Goal: Task Accomplishment & Management: Use online tool/utility

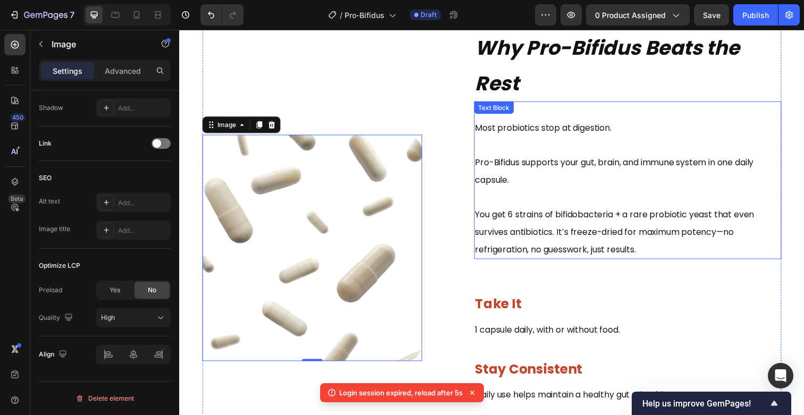
scroll to position [1029, 0]
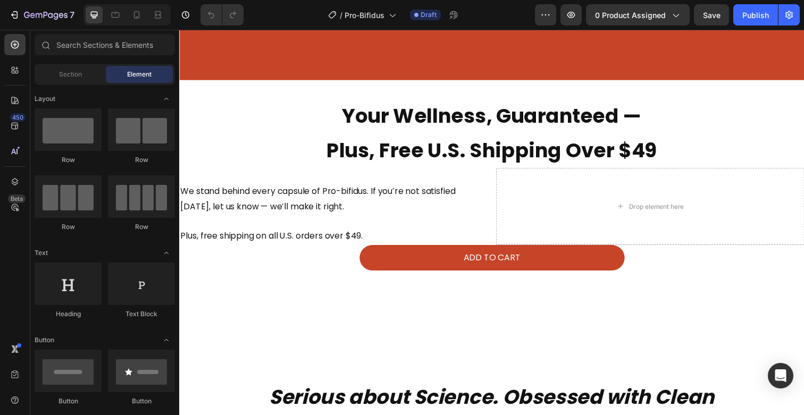
scroll to position [3019, 0]
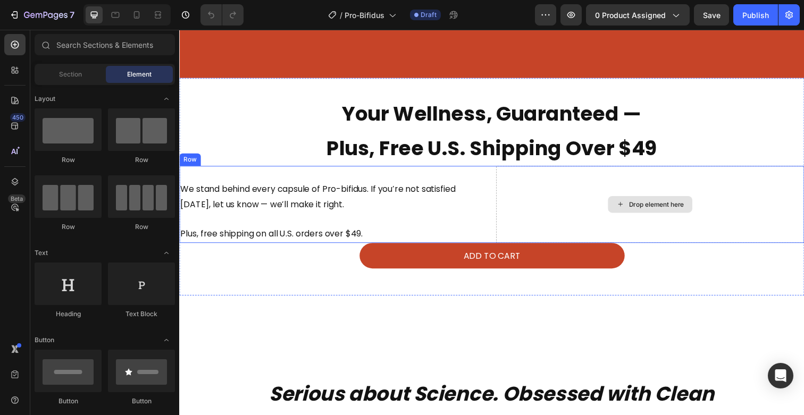
click at [550, 220] on div "Drop element here" at bounding box center [660, 208] width 315 height 79
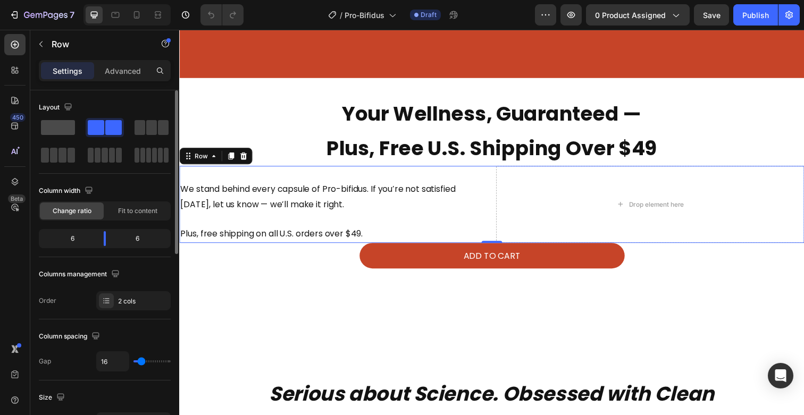
click at [56, 124] on span at bounding box center [58, 127] width 34 height 15
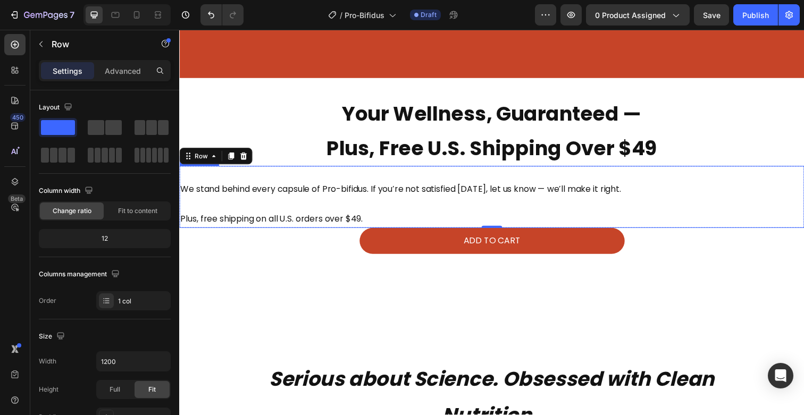
click at [259, 224] on span "Plus, free shipping on all U.S. orders over $49." at bounding box center [273, 223] width 186 height 12
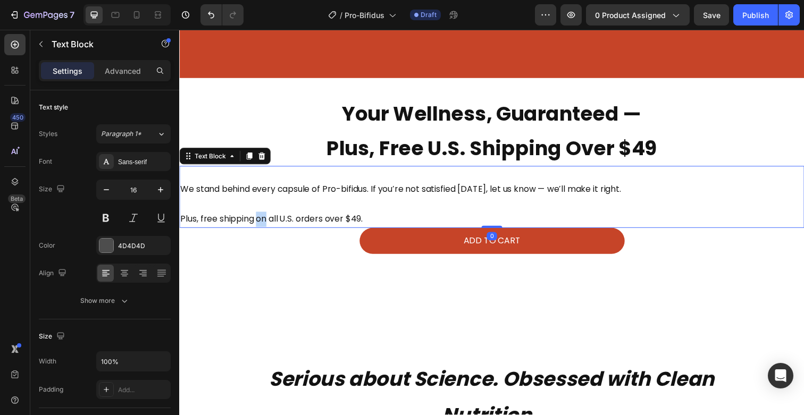
click at [259, 224] on span "Plus, free shipping on all U.S. orders over $49." at bounding box center [273, 223] width 186 height 12
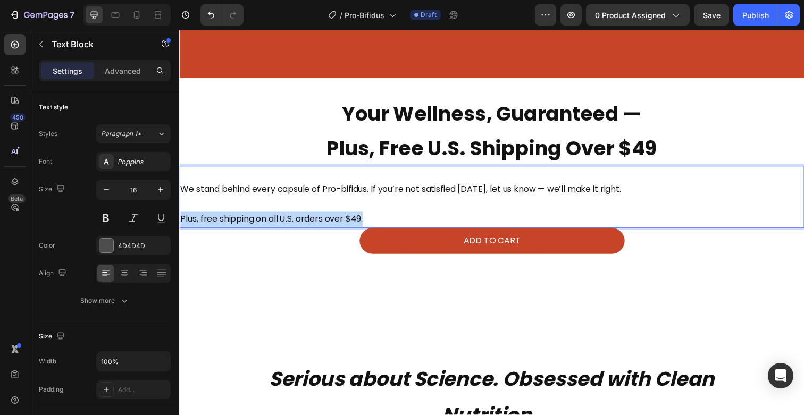
click at [259, 224] on span "Plus, free shipping on all U.S. orders over $49." at bounding box center [273, 223] width 186 height 12
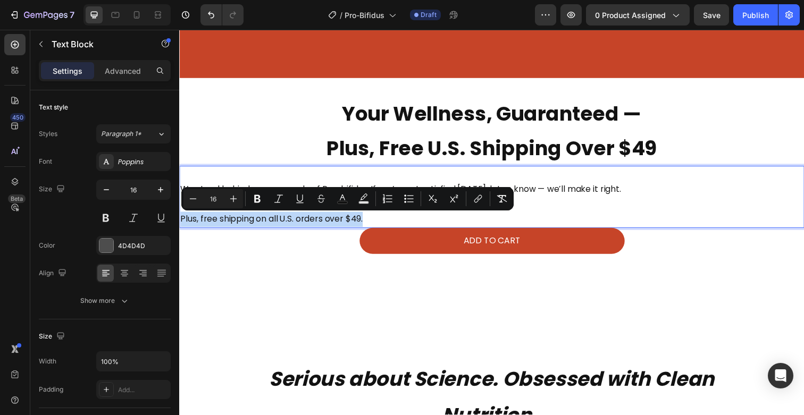
click at [259, 226] on span "Plus, free shipping on all U.S. orders over $49." at bounding box center [273, 223] width 186 height 12
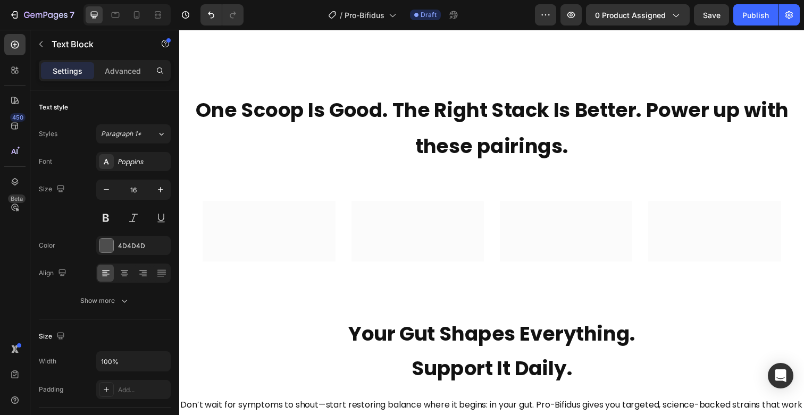
scroll to position [3908, 0]
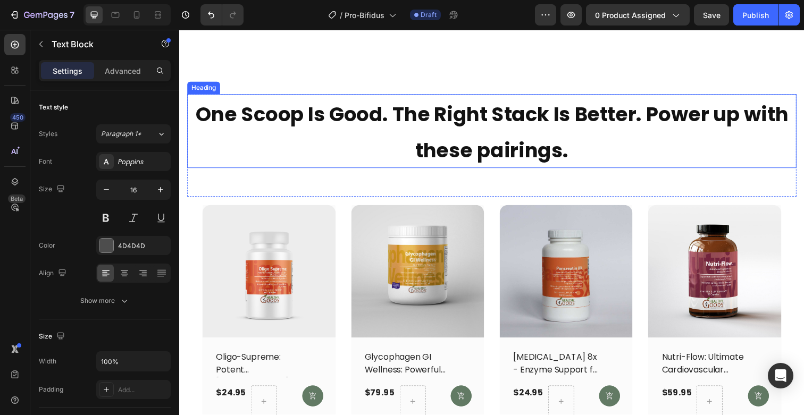
click at [337, 129] on span "One Scoop Is Good. The Right Stack Is Better. Power up with these pairings." at bounding box center [498, 134] width 605 height 65
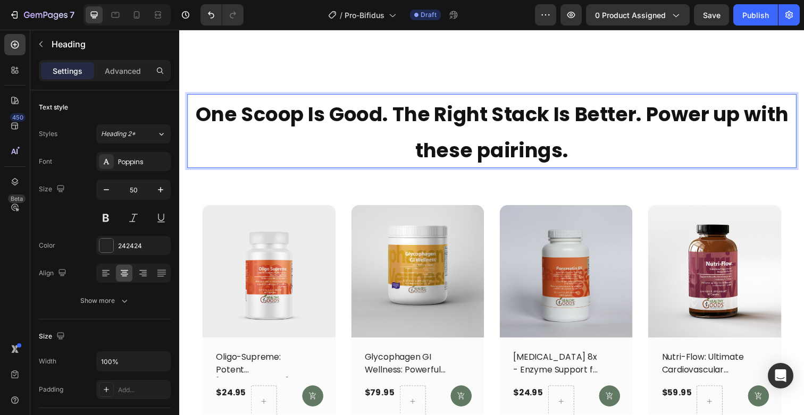
click at [337, 129] on span "One Scoop Is Good. The Right Stack Is Better. Power up with these pairings." at bounding box center [498, 134] width 605 height 65
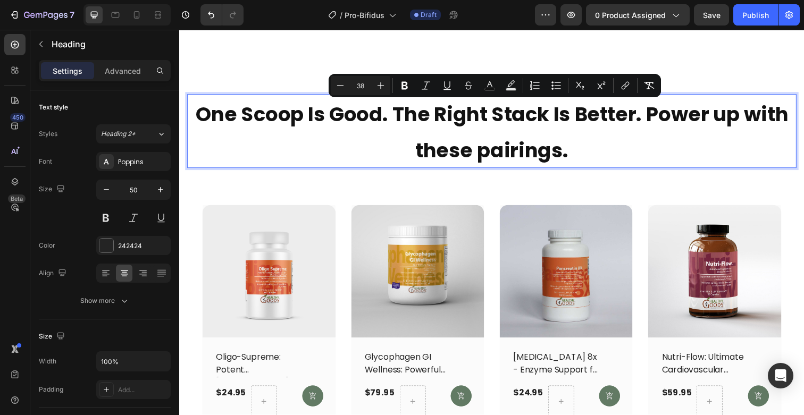
click at [329, 126] on span "One Scoop Is Good. The Right Stack Is Better. Power up with these pairings." at bounding box center [498, 134] width 605 height 65
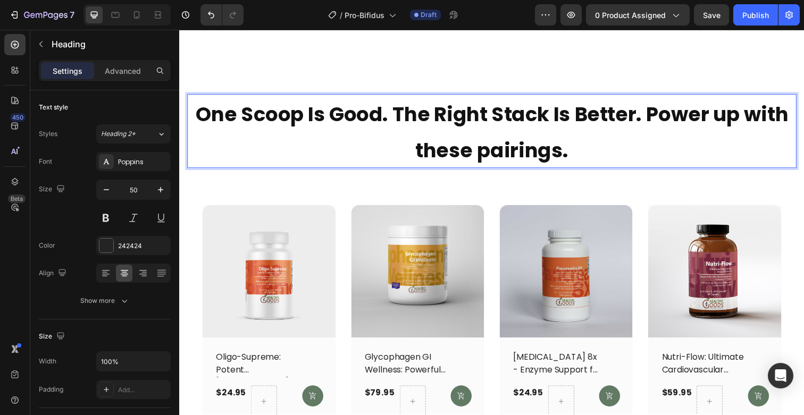
click at [445, 149] on span "One Scoop Is Good. The Right Stack Is Better. Power up with these pairings." at bounding box center [498, 134] width 605 height 65
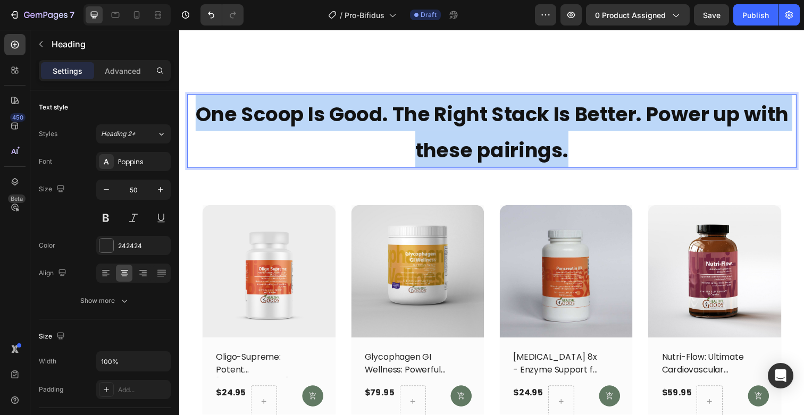
click at [445, 149] on span "One Scoop Is Good. The Right Stack Is Better. Power up with these pairings." at bounding box center [498, 134] width 605 height 65
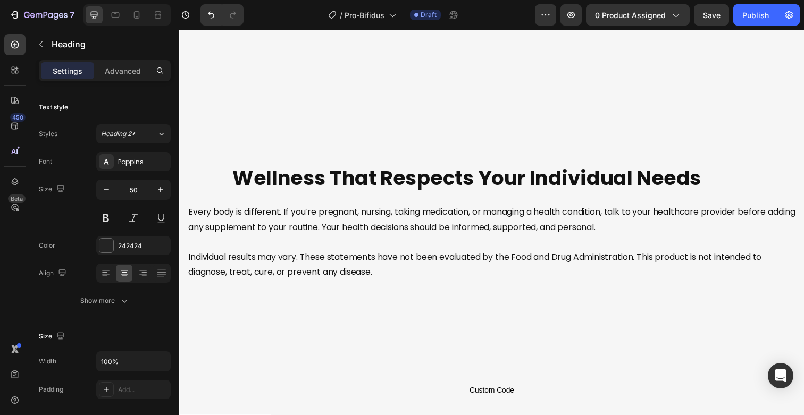
scroll to position [5131, 0]
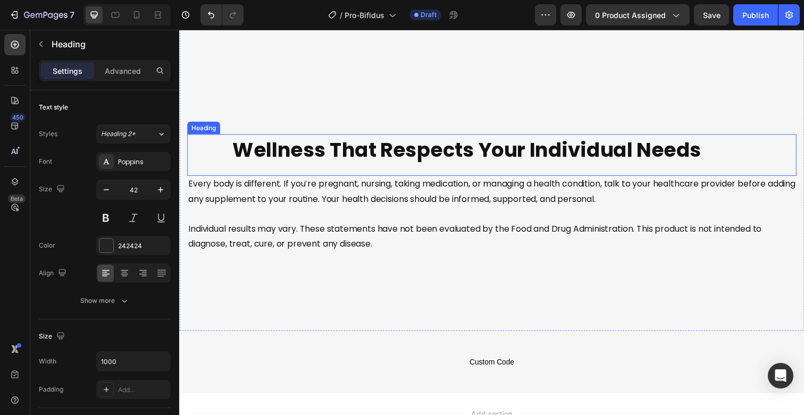
click at [189, 155] on div "Wellness That Respects Your Individual Needs" at bounding box center [498, 153] width 622 height 32
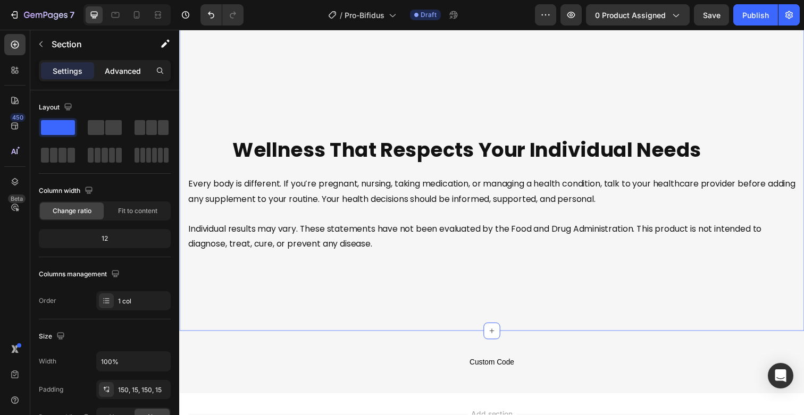
click at [123, 76] on p "Advanced" at bounding box center [123, 70] width 36 height 11
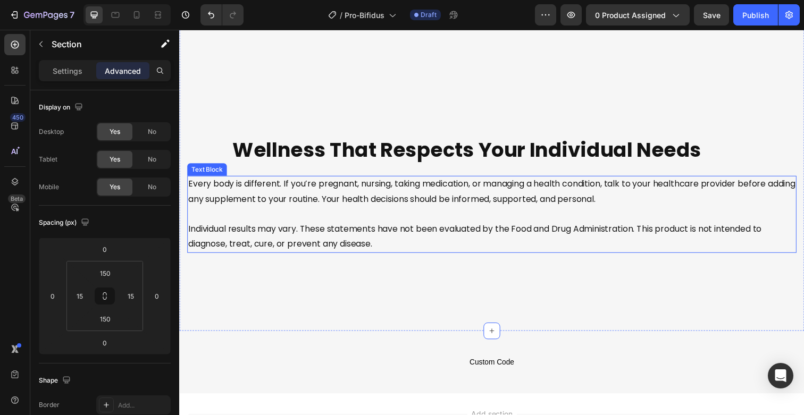
click at [331, 226] on p at bounding box center [498, 218] width 620 height 15
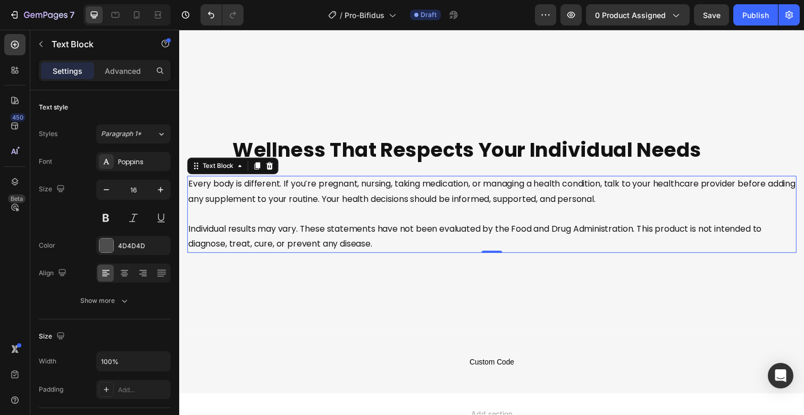
click at [413, 224] on p at bounding box center [498, 218] width 620 height 15
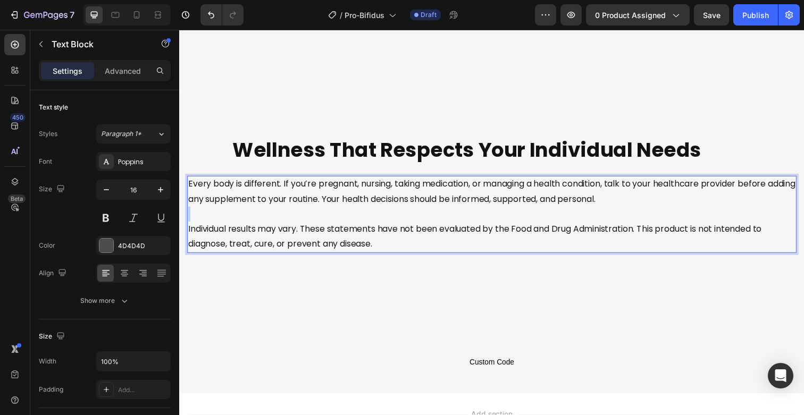
click at [413, 224] on p "Rich Text Editor. Editing area: main" at bounding box center [498, 218] width 620 height 15
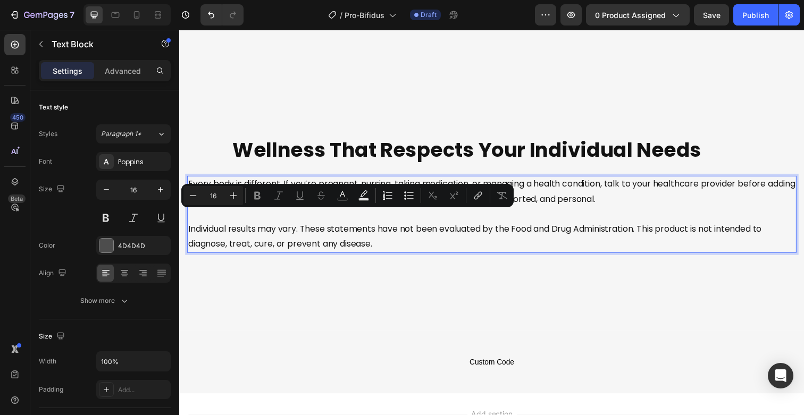
click at [413, 240] on span "Individual results may vary. These statements have not been evaluated by the Fo…" at bounding box center [481, 241] width 586 height 28
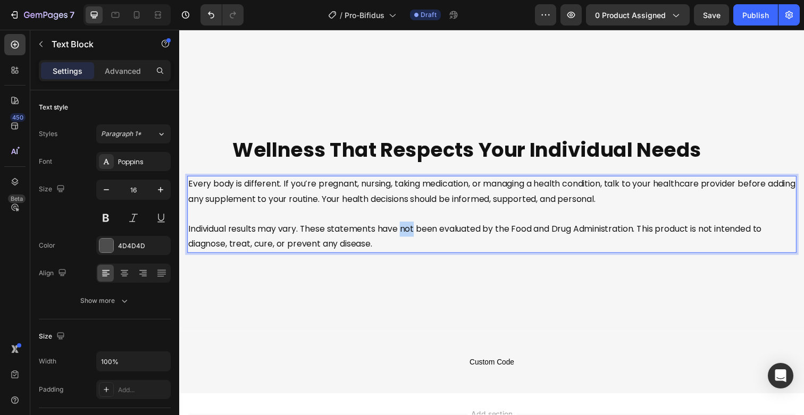
click at [413, 240] on span "Individual results may vary. These statements have not been evaluated by the Fo…" at bounding box center [481, 241] width 586 height 28
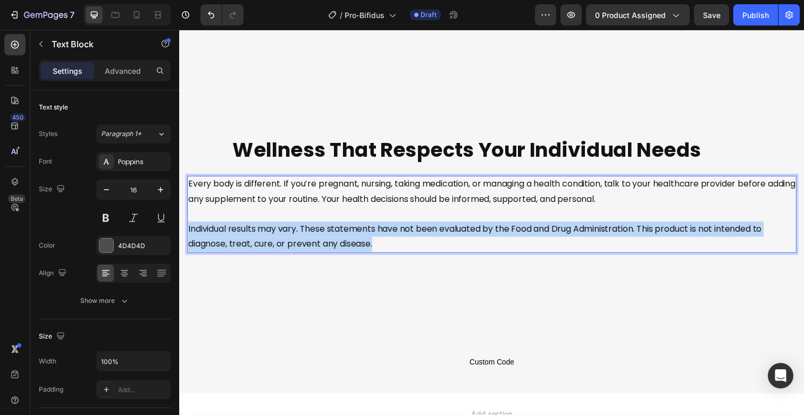
click at [413, 240] on span "Individual results may vary. These statements have not been evaluated by the Fo…" at bounding box center [481, 241] width 586 height 28
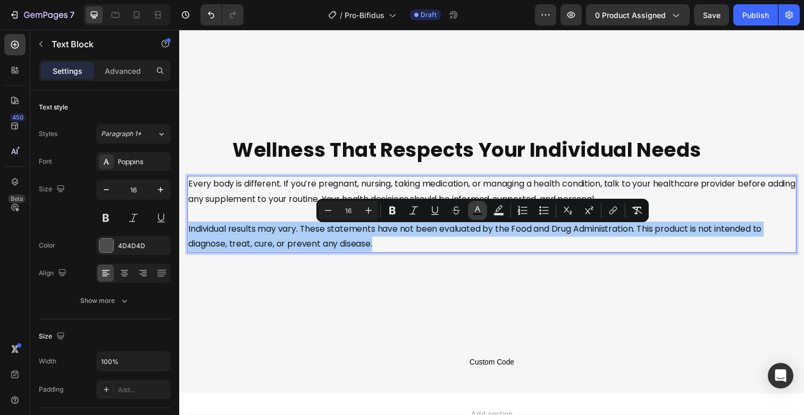
click at [480, 218] on button "color" at bounding box center [477, 210] width 19 height 19
type input "121212"
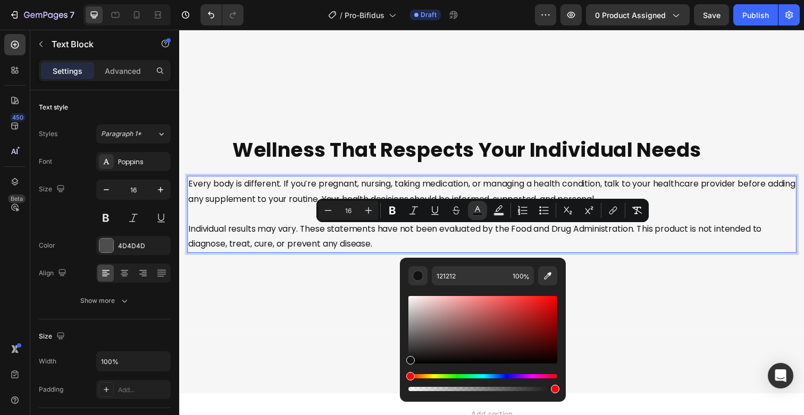
click at [222, 207] on span "Every body is different. If you’re pregnant, nursing, taking medication, or man…" at bounding box center [498, 195] width 620 height 28
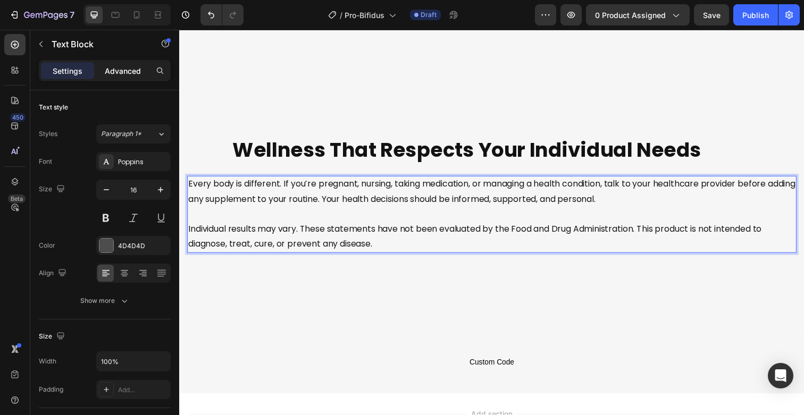
click at [139, 77] on div "Advanced" at bounding box center [122, 70] width 53 height 17
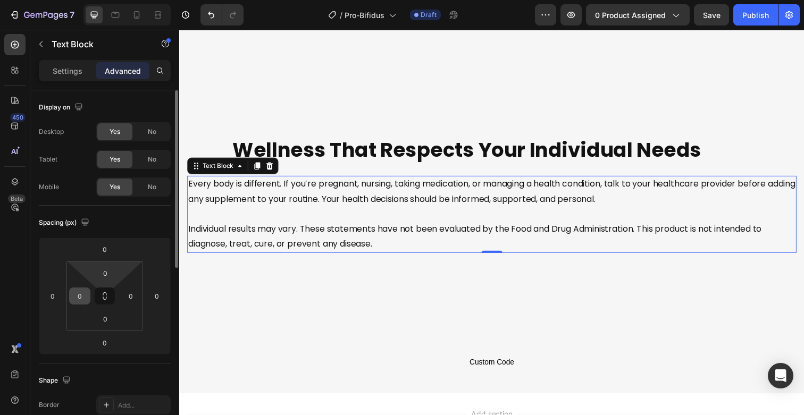
click at [78, 294] on input "0" at bounding box center [80, 296] width 16 height 16
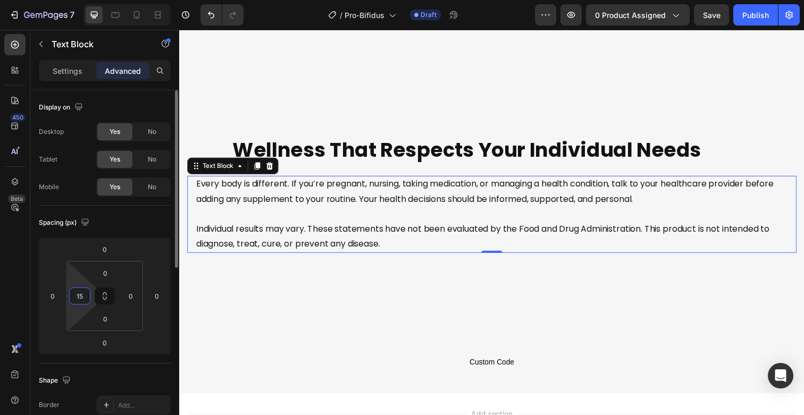
type input "1"
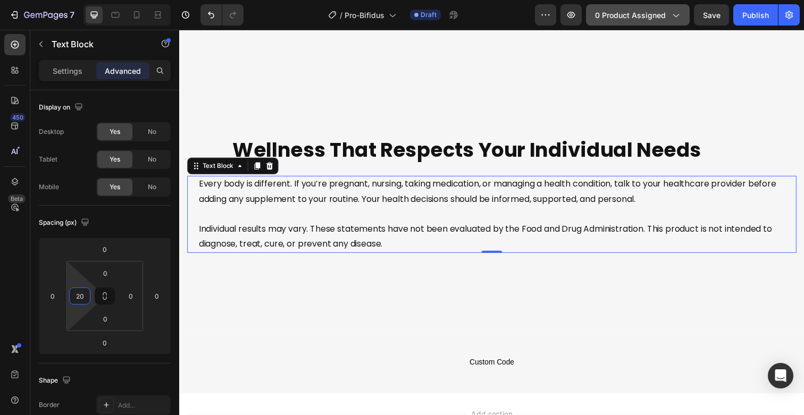
type input "20"
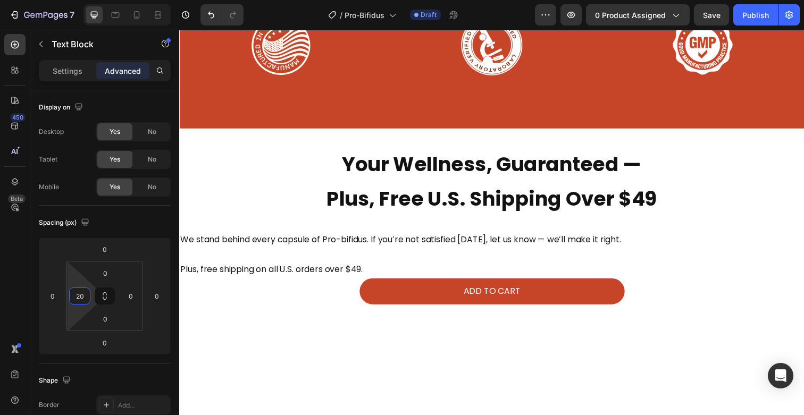
scroll to position [3000, 0]
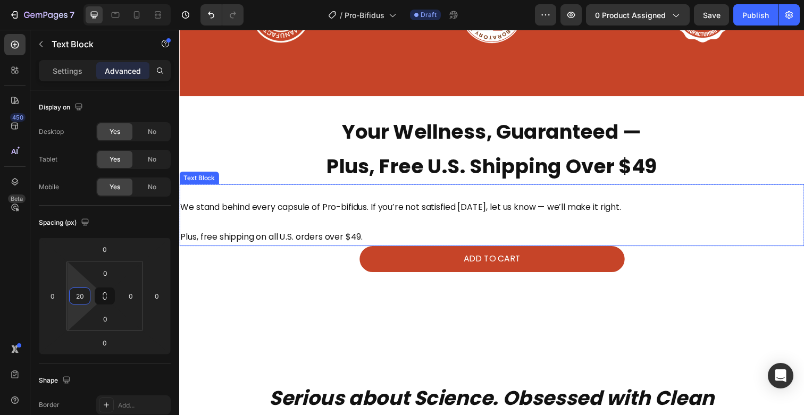
click at [282, 245] on span "Plus, free shipping on all U.S. orders over $49." at bounding box center [273, 242] width 186 height 12
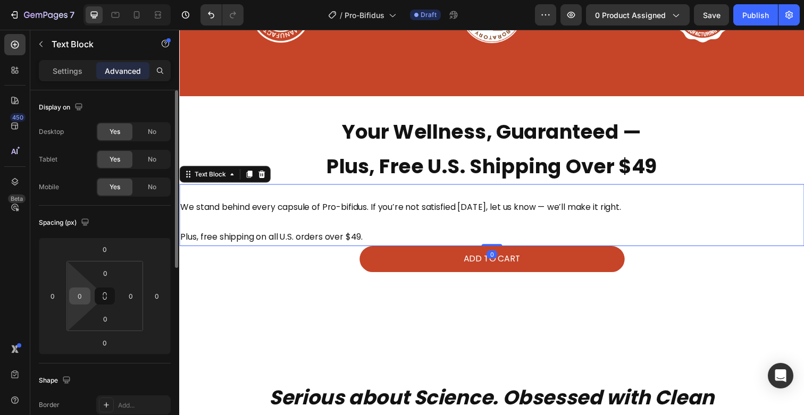
click at [80, 298] on input "0" at bounding box center [80, 296] width 16 height 16
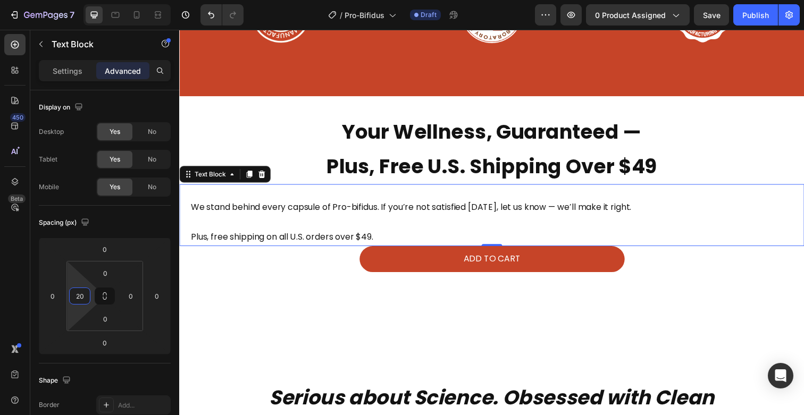
type input "20"
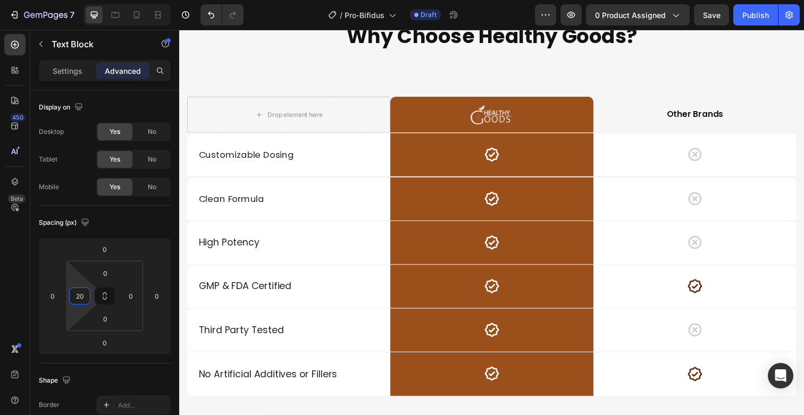
scroll to position [4733, 0]
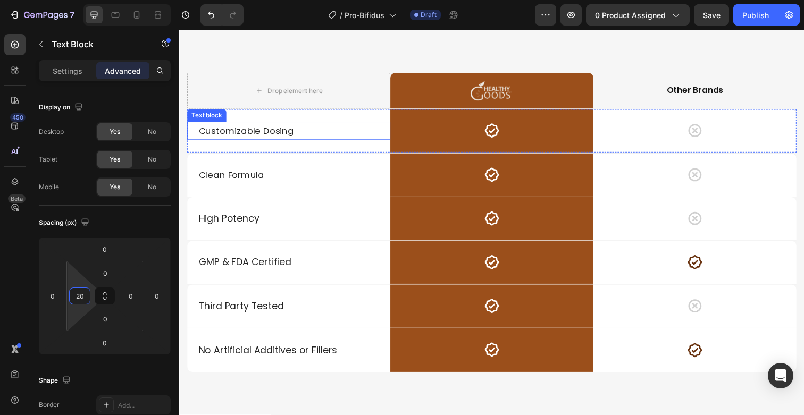
click at [287, 131] on p "Customizable Dosing" at bounding box center [296, 133] width 195 height 16
click at [280, 132] on p "Customizable Dosing" at bounding box center [296, 133] width 195 height 16
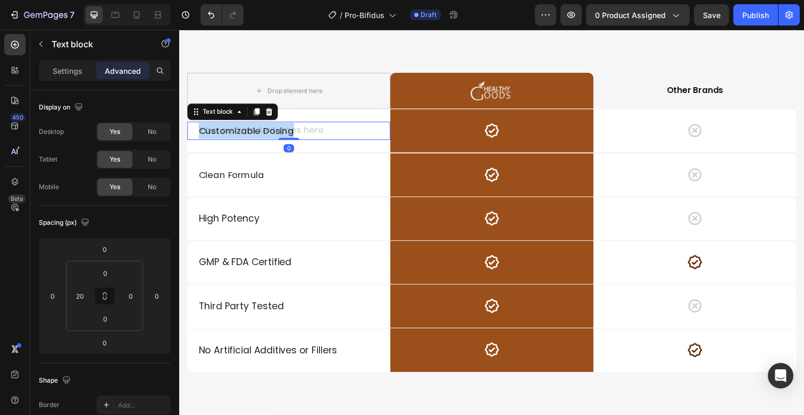
click at [280, 132] on p "Customizable Dosing" at bounding box center [296, 133] width 195 height 16
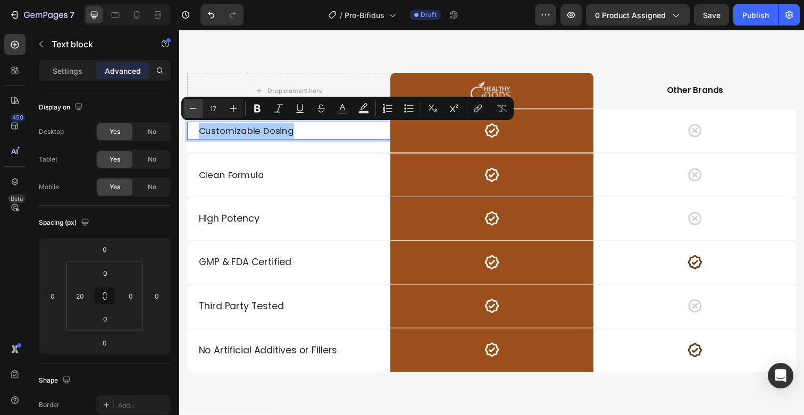
click at [193, 113] on icon "Editor contextual toolbar" at bounding box center [193, 108] width 11 height 11
type input "16"
click at [224, 180] on p "Clean Formula" at bounding box center [296, 178] width 195 height 16
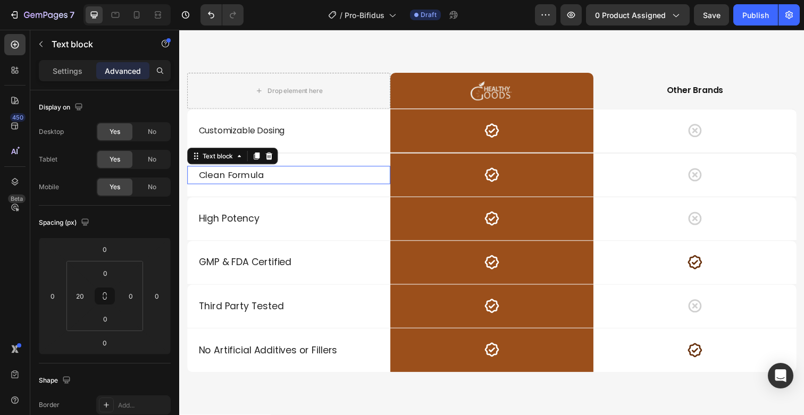
click at [224, 180] on p "Clean Formula" at bounding box center [296, 178] width 195 height 16
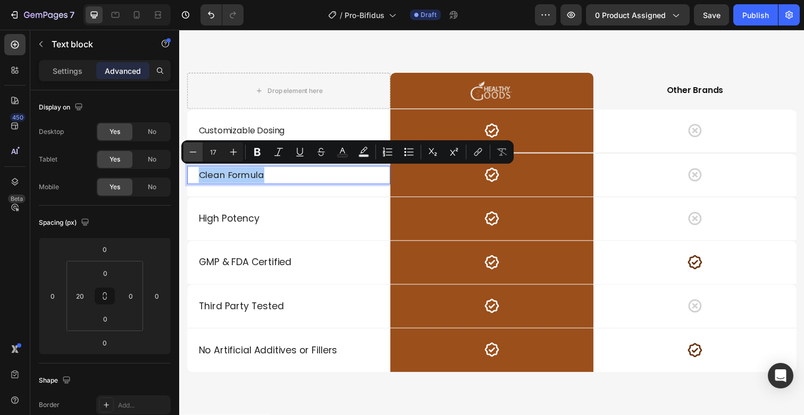
click at [193, 154] on icon "Editor contextual toolbar" at bounding box center [193, 152] width 11 height 11
type input "16"
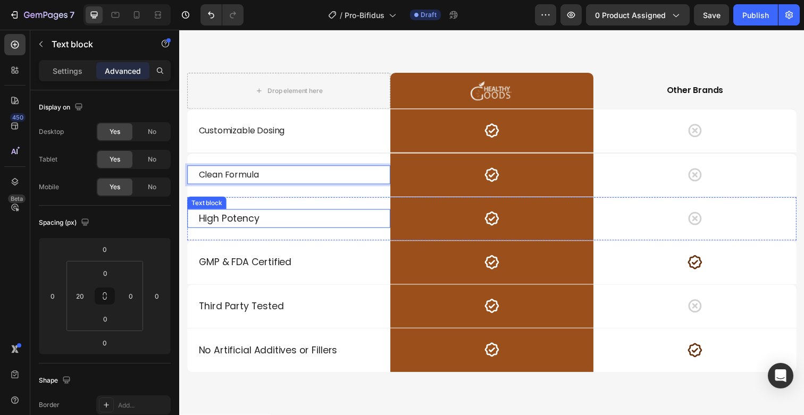
click at [219, 223] on p "High Potency" at bounding box center [296, 222] width 195 height 17
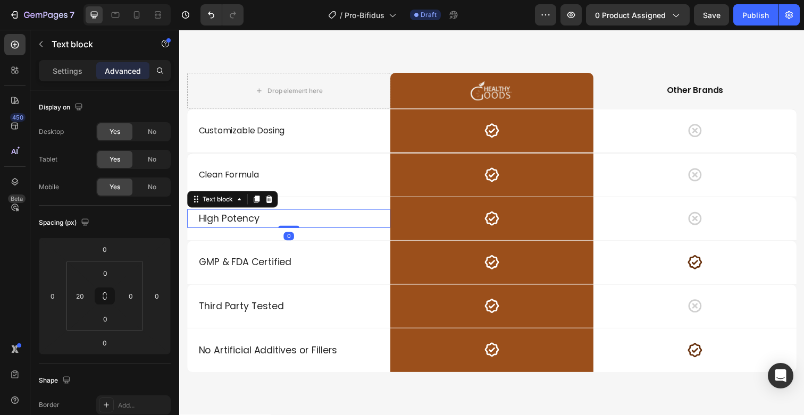
click at [219, 223] on p "High Potency" at bounding box center [296, 222] width 195 height 17
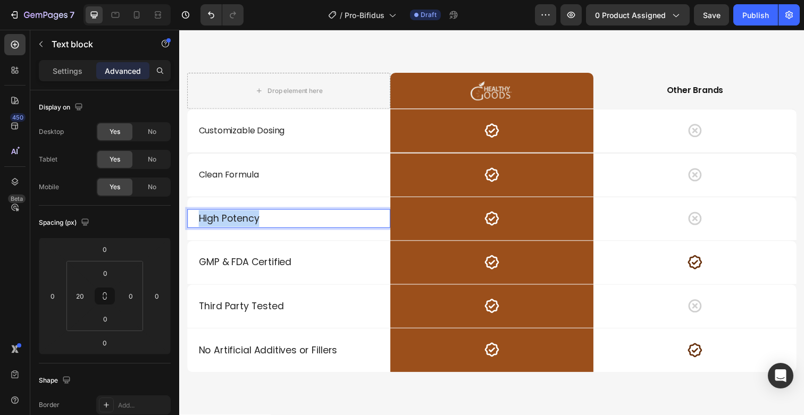
click at [219, 223] on p "High Potency" at bounding box center [296, 222] width 195 height 17
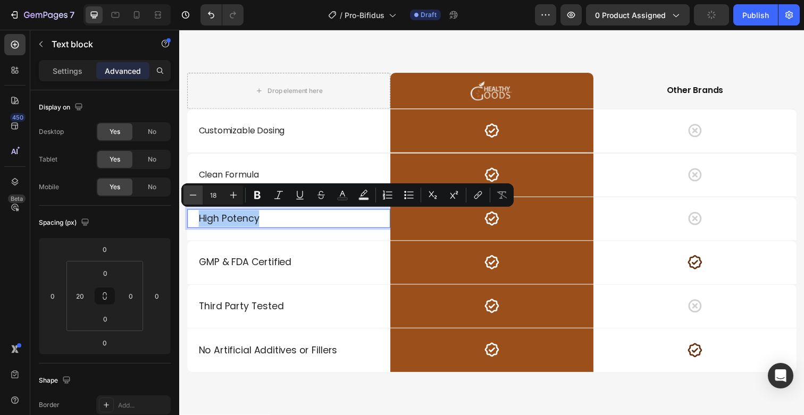
click at [201, 198] on button "Minus" at bounding box center [193, 195] width 19 height 19
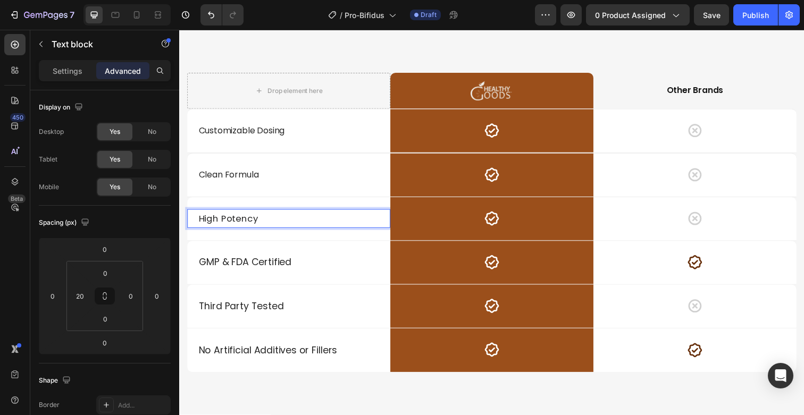
click at [201, 202] on div "High Potency Text block 0" at bounding box center [290, 223] width 207 height 44
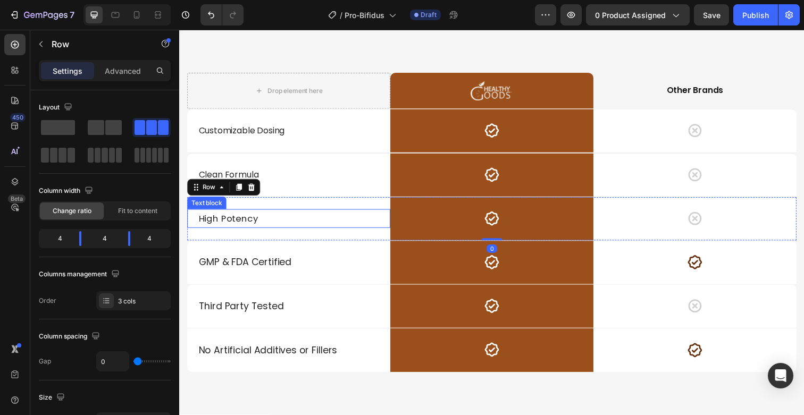
click at [217, 220] on span "High Potency" at bounding box center [229, 222] width 61 height 13
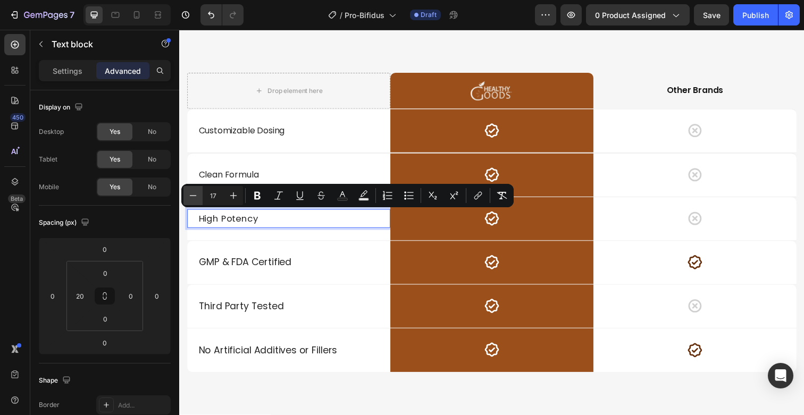
click at [198, 197] on icon "Editor contextual toolbar" at bounding box center [193, 195] width 11 height 11
type input "16"
click at [243, 270] on p "GMP & FDA Certified" at bounding box center [296, 267] width 195 height 17
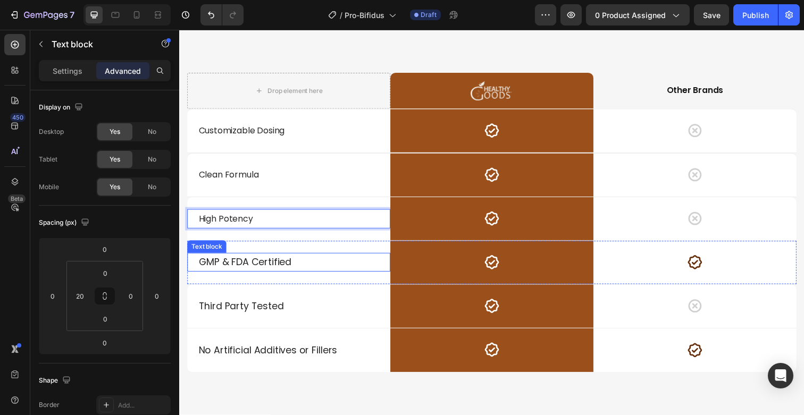
click at [243, 270] on p "GMP & FDA Certified" at bounding box center [296, 267] width 195 height 17
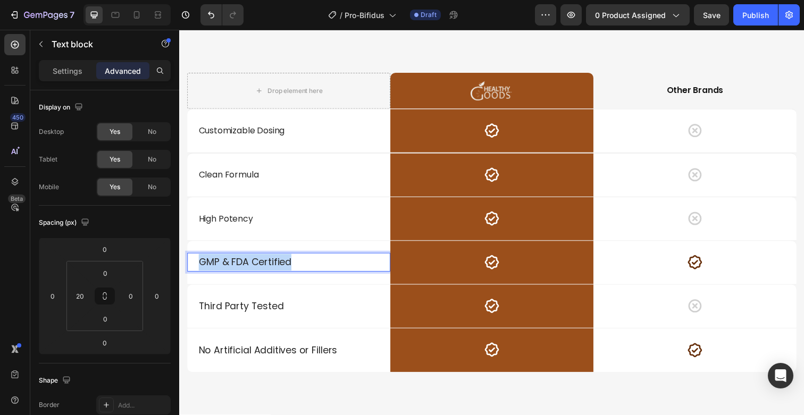
click at [243, 270] on p "GMP & FDA Certified" at bounding box center [296, 267] width 195 height 17
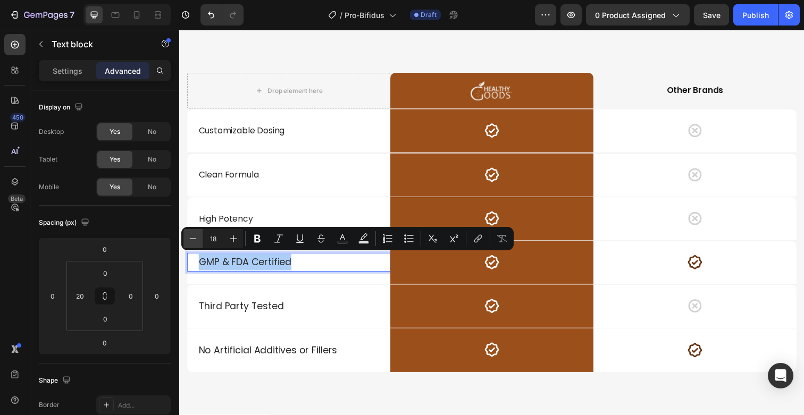
click at [195, 238] on icon "Editor contextual toolbar" at bounding box center [193, 238] width 7 height 1
type input "17"
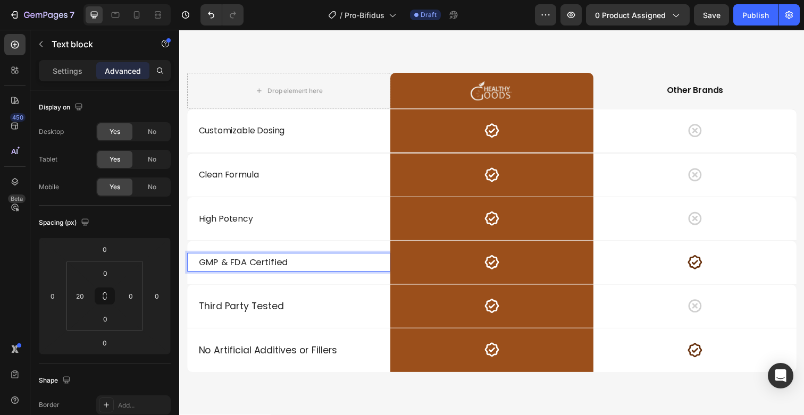
click at [216, 266] on span "GMP & FDA Certified" at bounding box center [244, 267] width 91 height 13
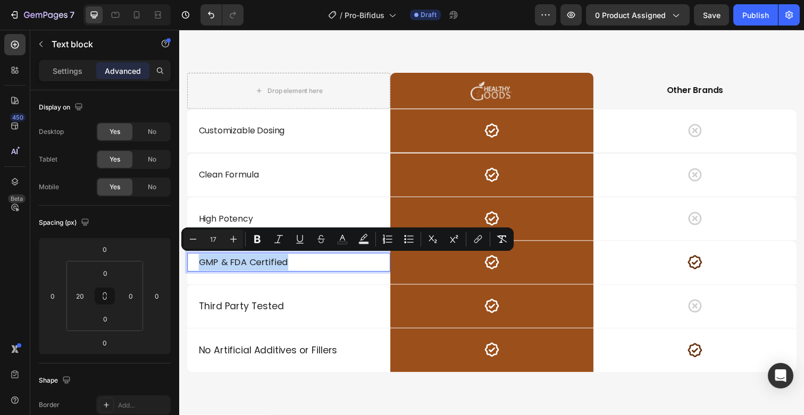
click at [216, 266] on span "GMP & FDA Certified" at bounding box center [244, 267] width 91 height 13
click at [194, 235] on icon "Editor contextual toolbar" at bounding box center [193, 239] width 11 height 11
type input "16"
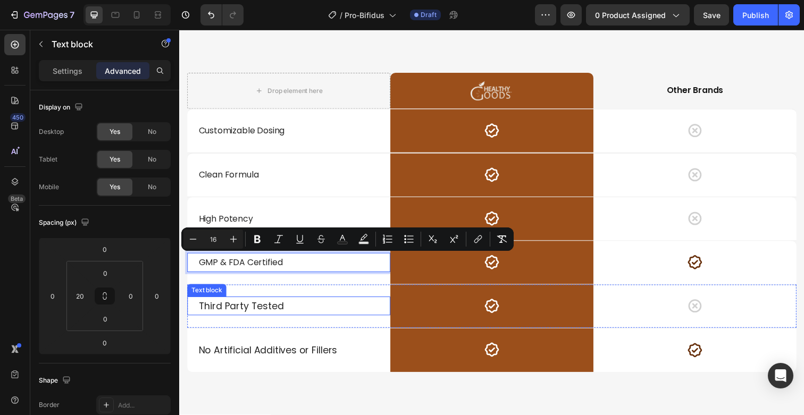
click at [230, 313] on p "Third Party Tested" at bounding box center [296, 312] width 195 height 17
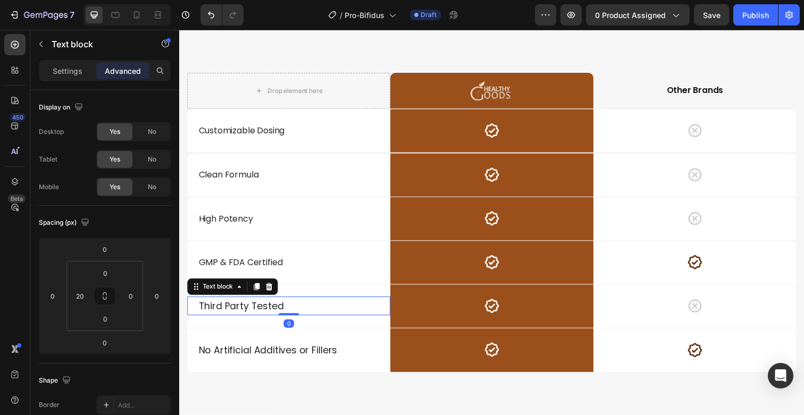
click at [230, 313] on p "Third Party Tested" at bounding box center [296, 312] width 195 height 17
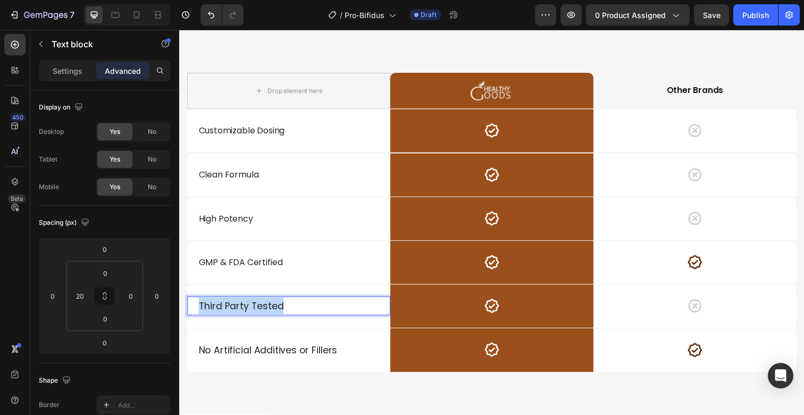
click at [230, 313] on p "Third Party Tested" at bounding box center [296, 312] width 195 height 17
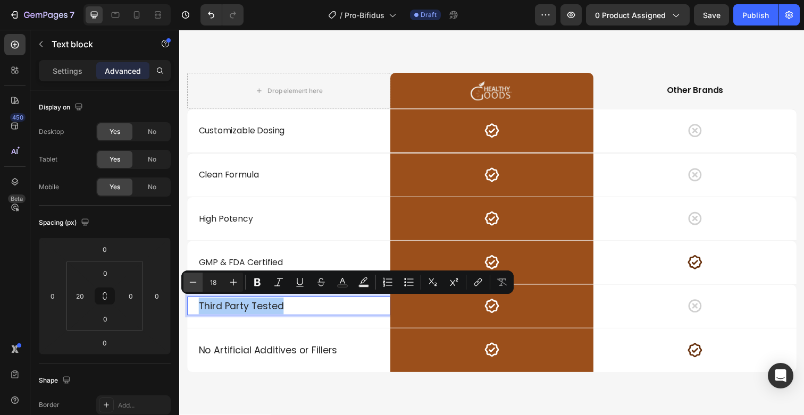
click at [199, 283] on button "Minus" at bounding box center [193, 282] width 19 height 19
type input "17"
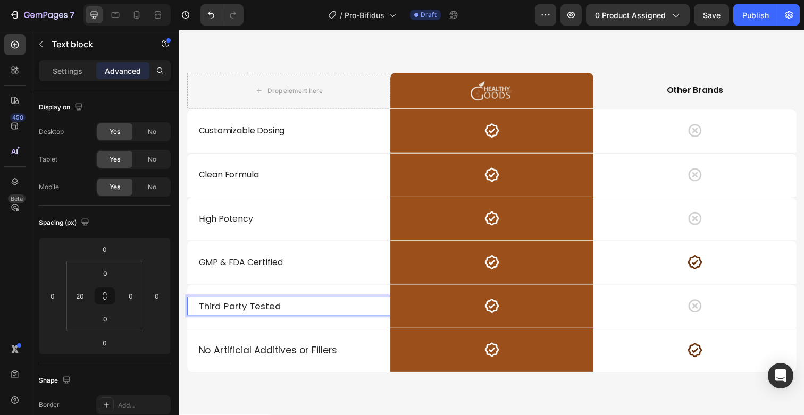
click at [221, 316] on span "Third Party Tested" at bounding box center [241, 312] width 84 height 13
click at [237, 313] on span "Third Party Tested" at bounding box center [241, 312] width 84 height 13
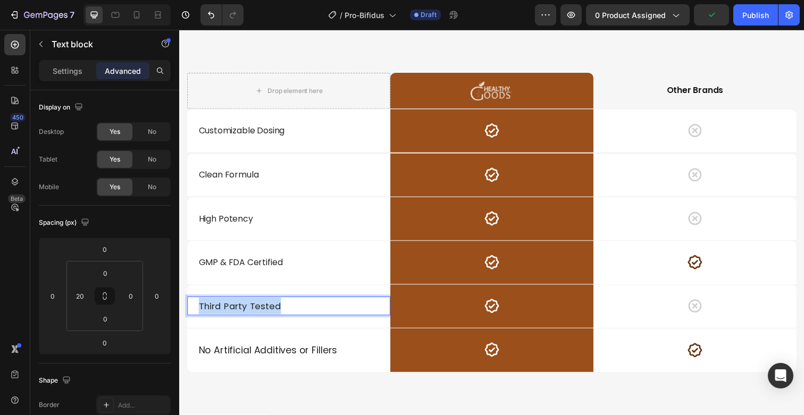
click at [237, 313] on span "Third Party Tested" at bounding box center [241, 312] width 84 height 13
click at [257, 358] on p "No Artificial Additives or Fillers" at bounding box center [296, 358] width 195 height 12
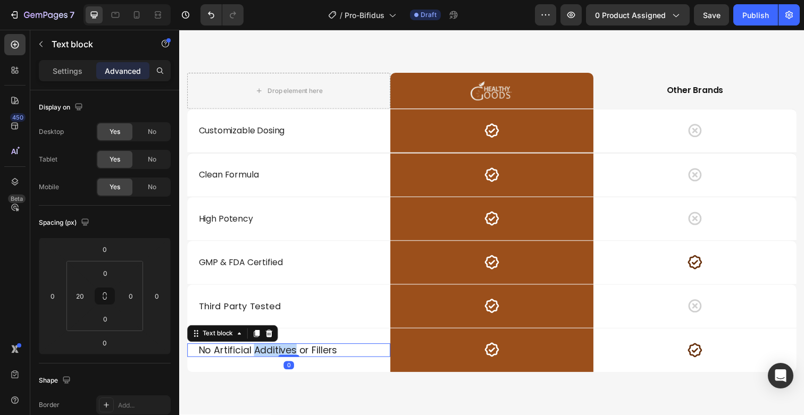
scroll to position [4726, 0]
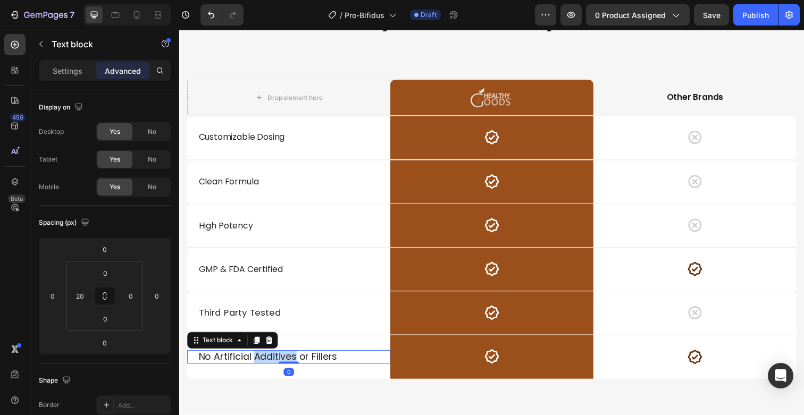
click at [257, 358] on p "No Artificial Additives or Fillers" at bounding box center [296, 364] width 195 height 12
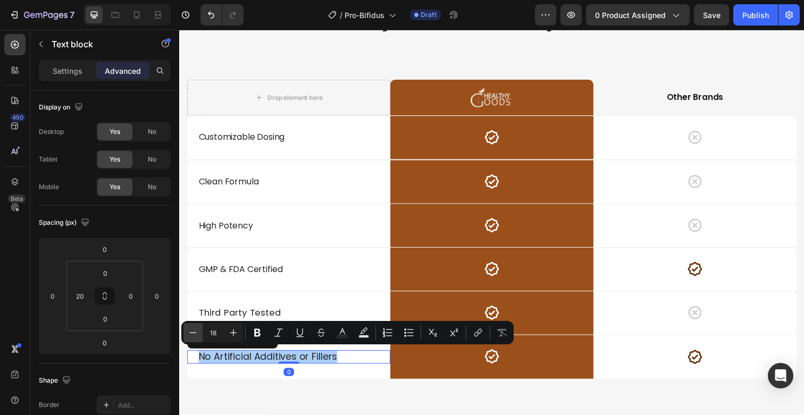
click at [195, 330] on icon "Editor contextual toolbar" at bounding box center [193, 333] width 11 height 11
type input "16"
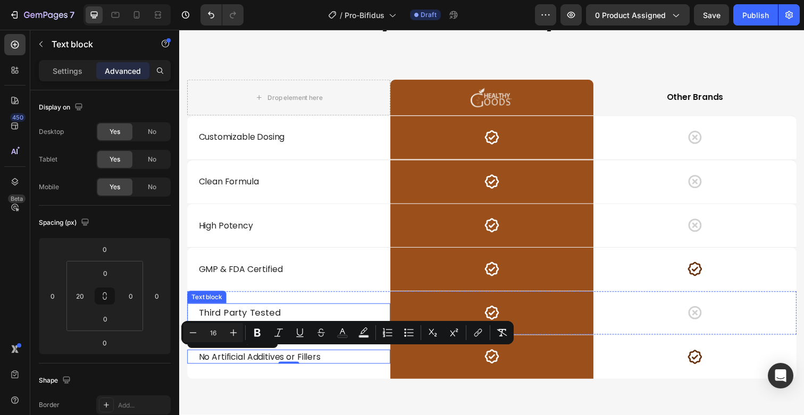
click at [236, 313] on span "Third Party Tested" at bounding box center [241, 319] width 84 height 13
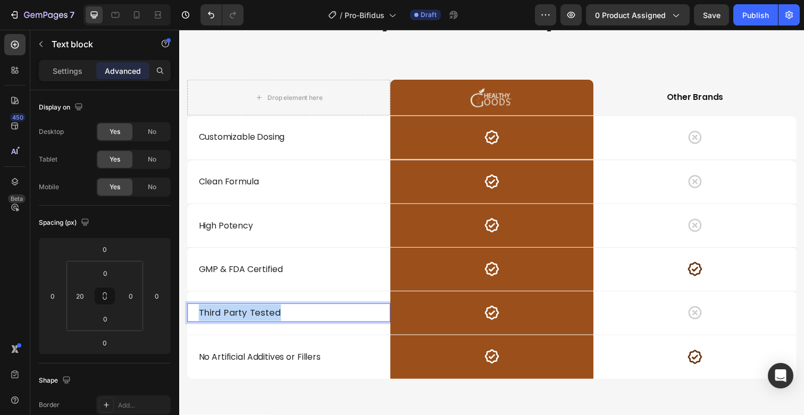
click at [236, 313] on span "Third Party Tested" at bounding box center [241, 319] width 84 height 13
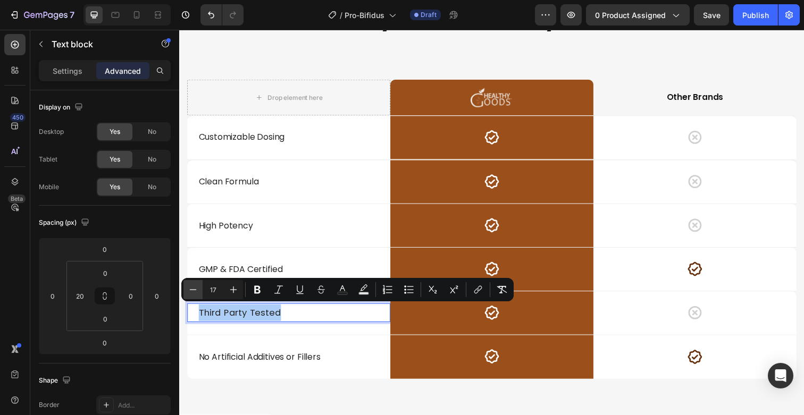
click at [193, 290] on icon "Editor contextual toolbar" at bounding box center [193, 290] width 11 height 11
type input "16"
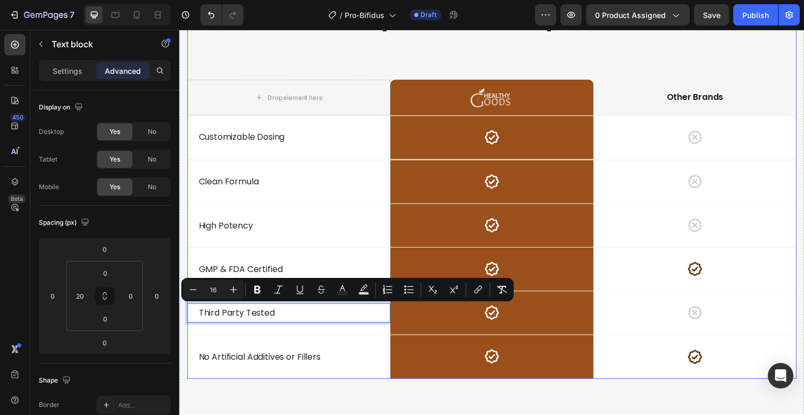
click at [358, 69] on div "Why Choose Healthy Goods? Heading Drop element here Image Row Other Brands Text…" at bounding box center [498, 192] width 622 height 388
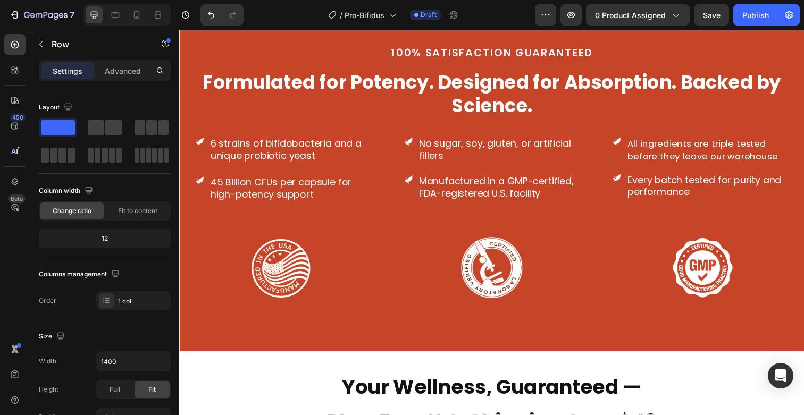
scroll to position [2736, 0]
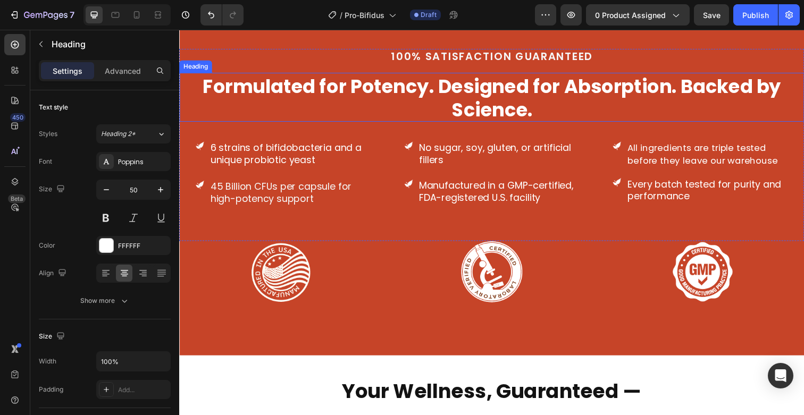
click at [491, 108] on span "Formulated for Potency. Designed for Absorption. Backed by Science." at bounding box center [498, 99] width 591 height 51
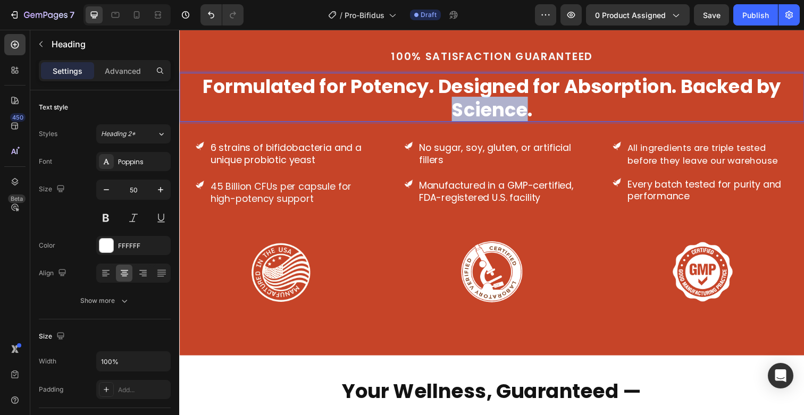
click at [485, 105] on span "Formulated for Potency. Designed for Absorption. Backed by Science." at bounding box center [498, 99] width 591 height 51
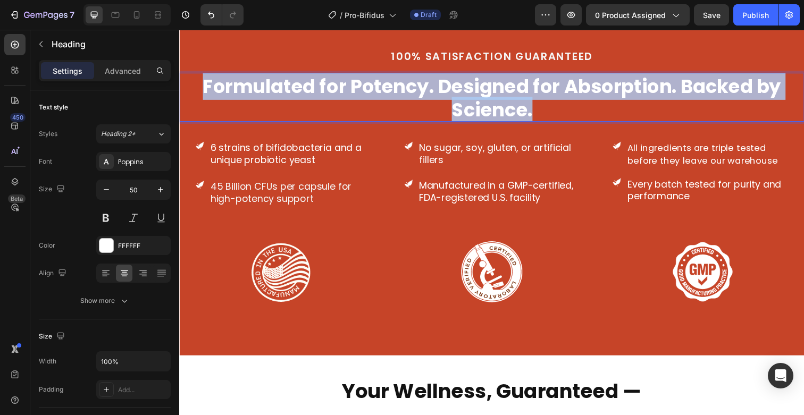
click at [485, 105] on span "Formulated for Potency. Designed for Absorption. Backed by Science." at bounding box center [498, 99] width 591 height 51
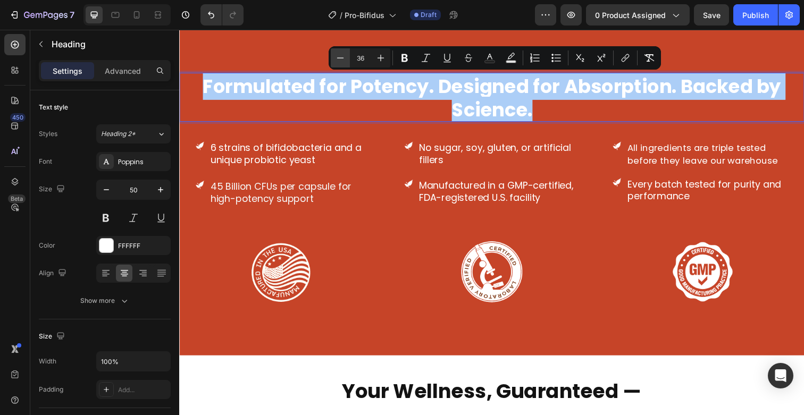
click at [344, 63] on button "Minus" at bounding box center [340, 57] width 19 height 19
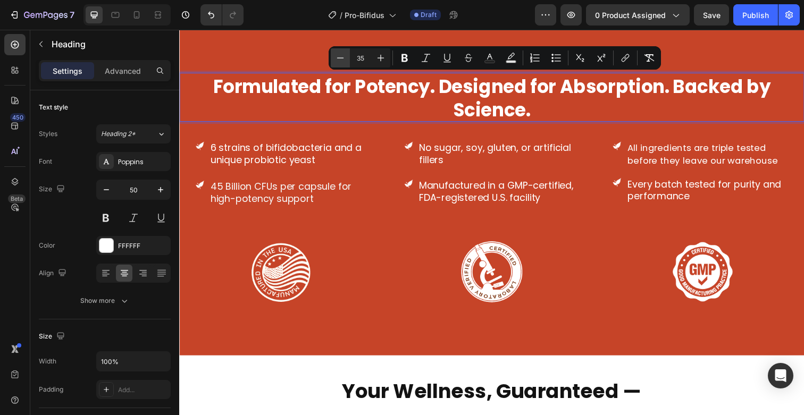
click at [344, 63] on button "Minus" at bounding box center [340, 57] width 19 height 19
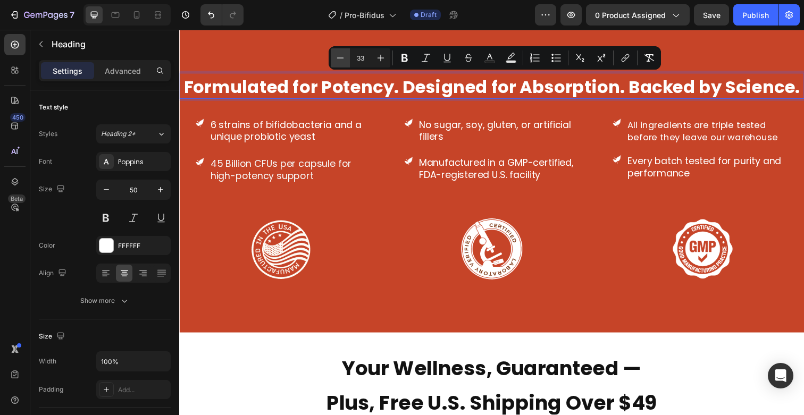
scroll to position [0, 0]
click at [344, 63] on button "Minus" at bounding box center [340, 57] width 19 height 19
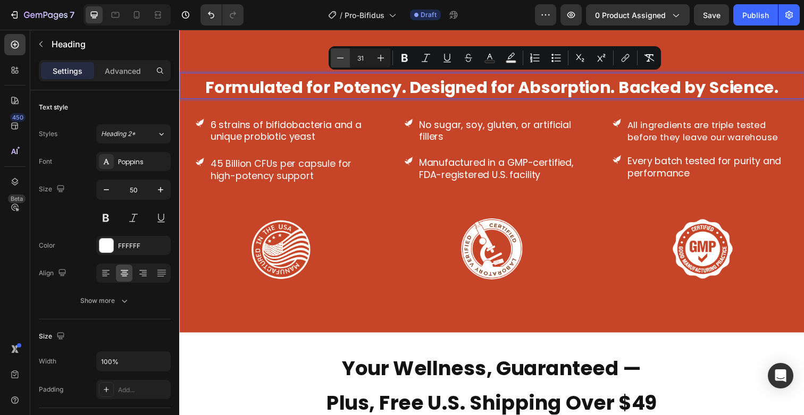
click at [344, 63] on button "Minus" at bounding box center [340, 57] width 19 height 19
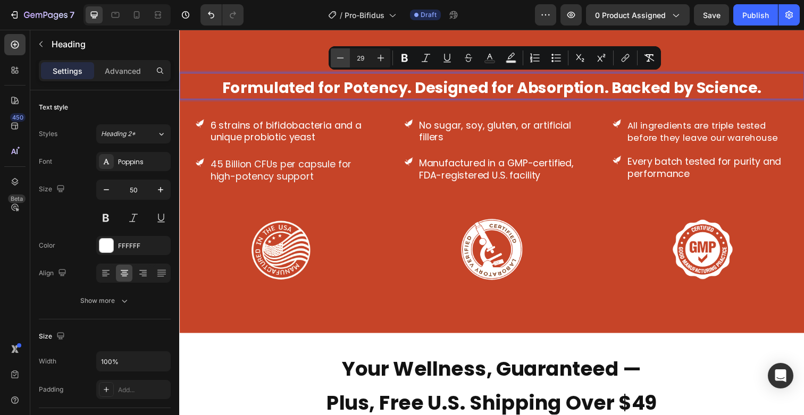
click at [344, 63] on button "Minus" at bounding box center [340, 57] width 19 height 19
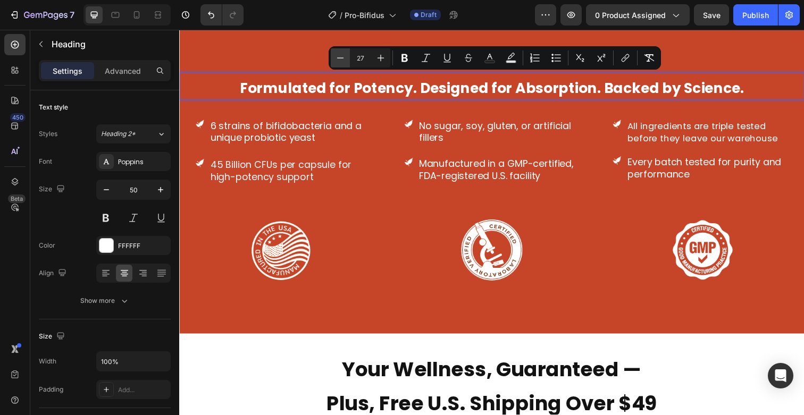
click at [344, 63] on button "Minus" at bounding box center [340, 57] width 19 height 19
type input "25"
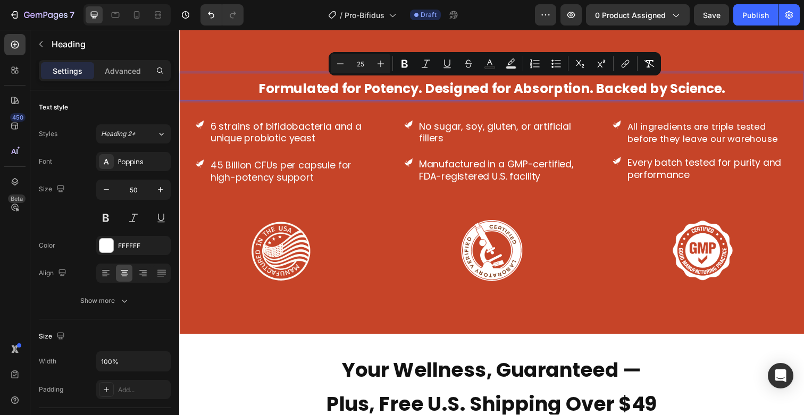
click at [732, 10] on div "Preview 0 product assigned Save Publish" at bounding box center [667, 14] width 265 height 21
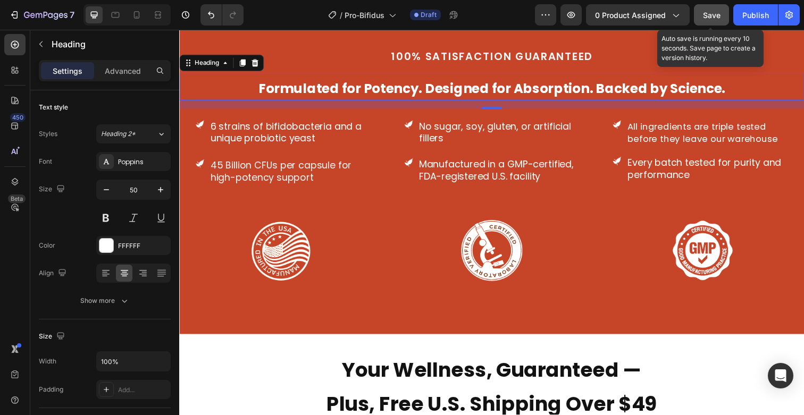
click at [724, 11] on button "Save" at bounding box center [711, 14] width 35 height 21
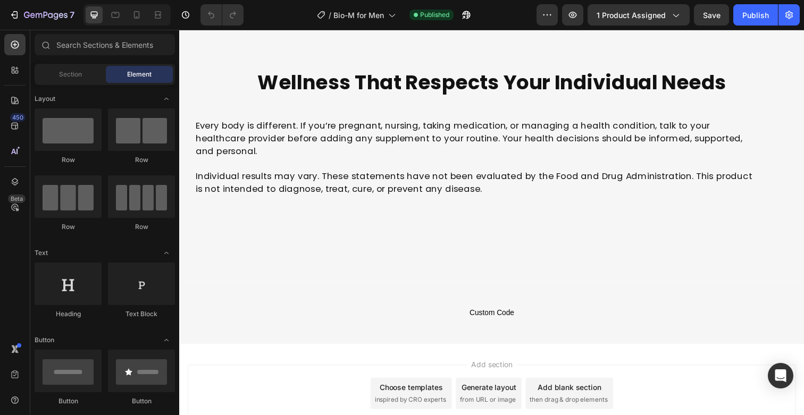
scroll to position [4248, 0]
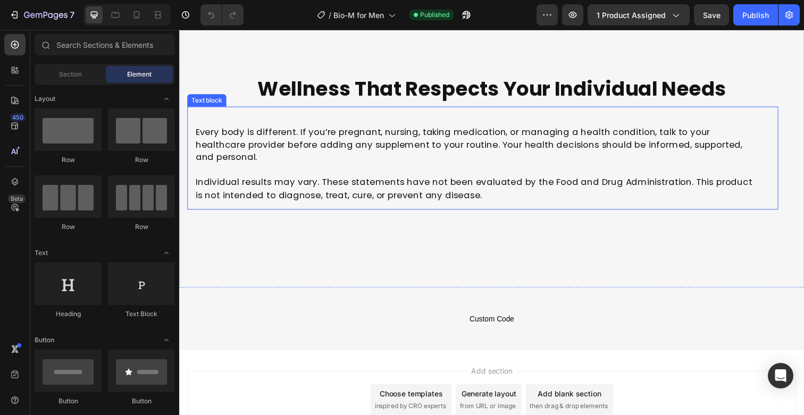
click at [308, 179] on span "Individual results may vary. These statements have not been evaluated by the Fo…" at bounding box center [480, 192] width 569 height 26
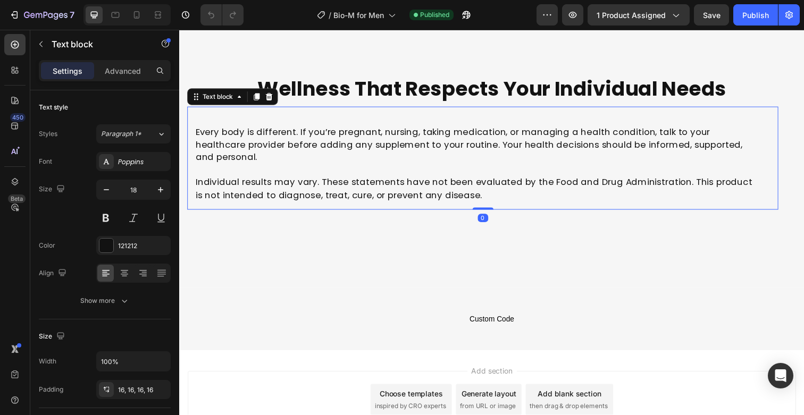
click at [127, 62] on div "Settings Advanced" at bounding box center [105, 70] width 132 height 21
click at [127, 68] on p "Advanced" at bounding box center [123, 70] width 36 height 11
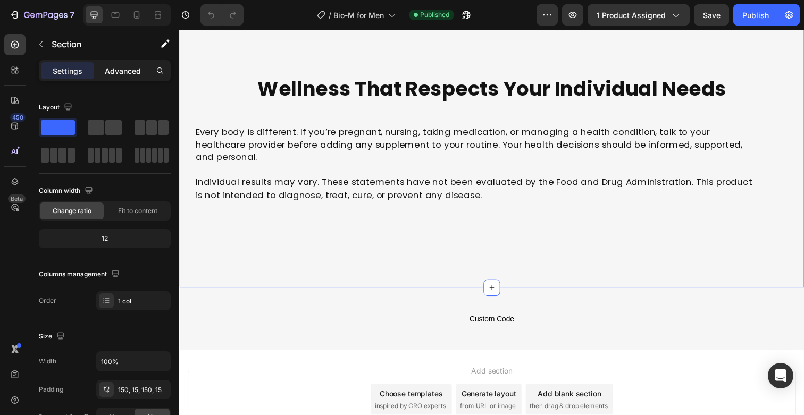
click at [123, 69] on p "Advanced" at bounding box center [123, 70] width 36 height 11
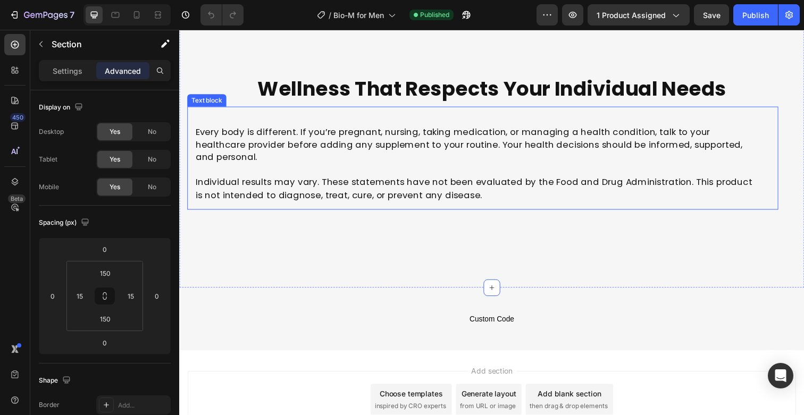
click at [410, 152] on span "Every body is different. If you’re pregnant, nursing, taking medication, or man…" at bounding box center [475, 147] width 558 height 39
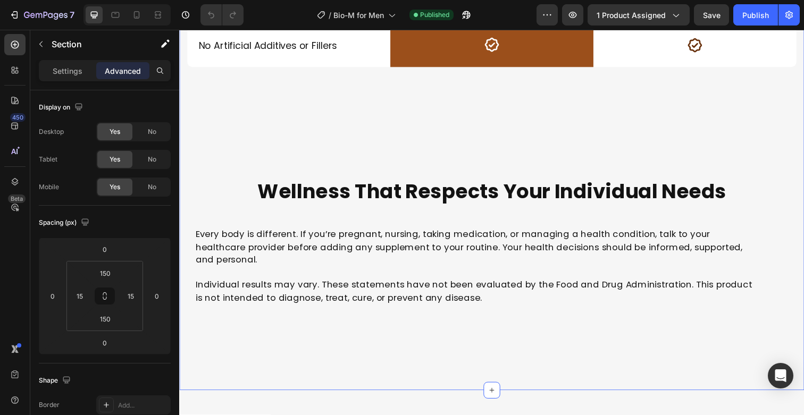
scroll to position [4134, 0]
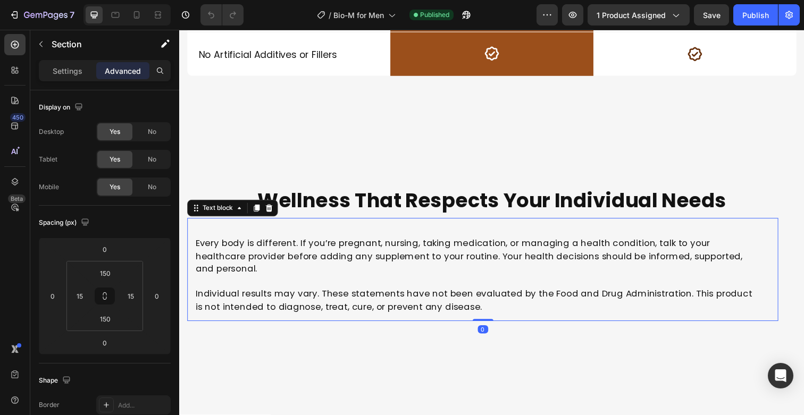
click at [230, 299] on span "Individual results may vary. These statements have not been evaluated by the Fo…" at bounding box center [480, 306] width 569 height 26
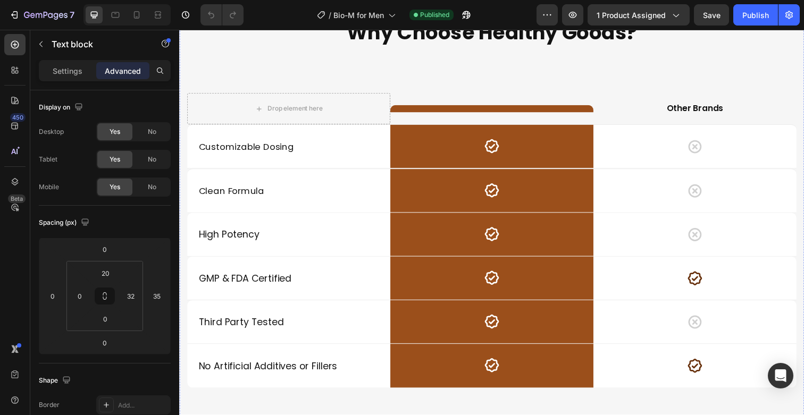
scroll to position [3796, 0]
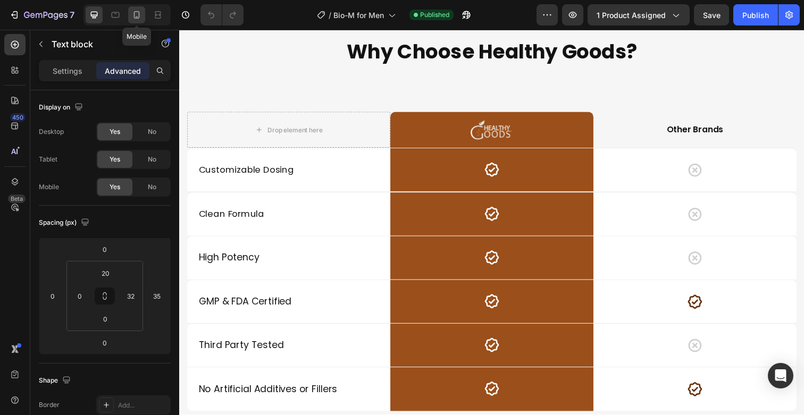
click at [139, 13] on icon at bounding box center [137, 14] width 6 height 7
type input "0"
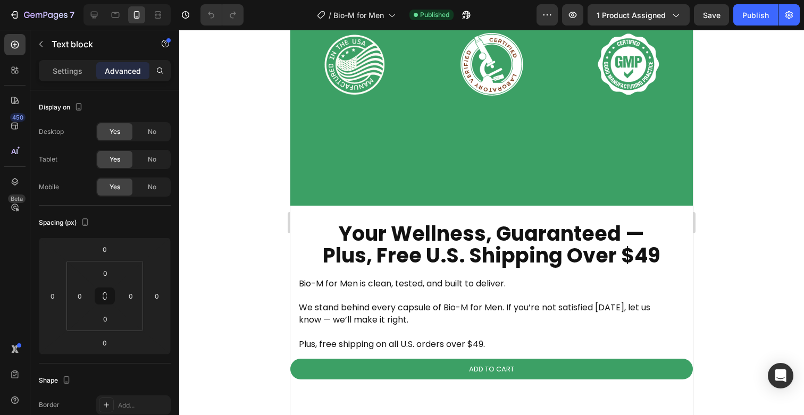
scroll to position [2320, 0]
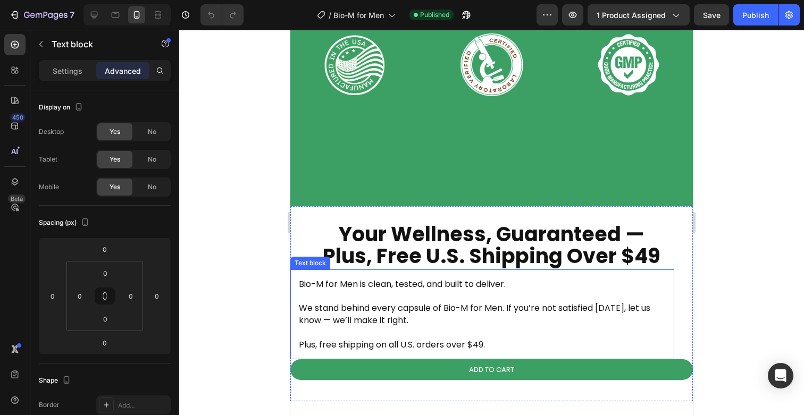
click at [327, 302] on span "We stand behind every capsule of Bio-M for Men. If you’re not satisfied within …" at bounding box center [475, 314] width 352 height 24
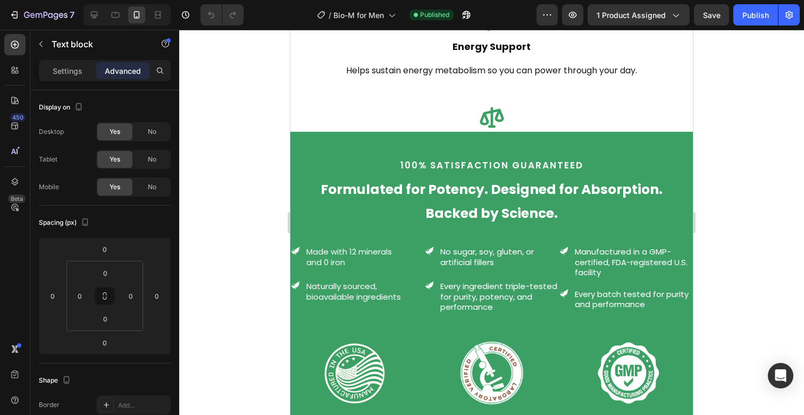
scroll to position [2009, 0]
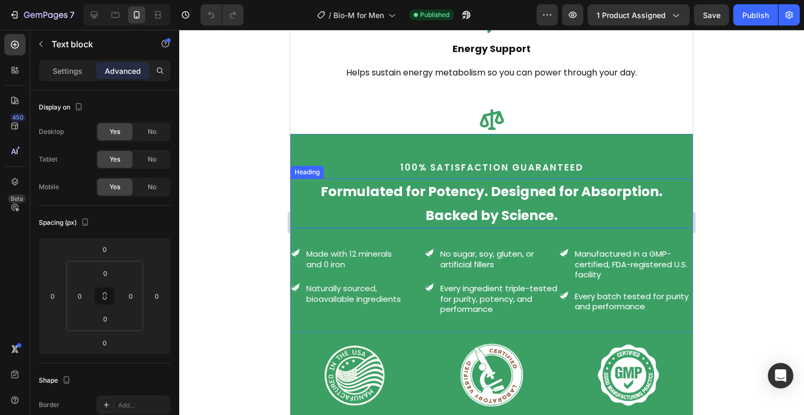
click at [474, 206] on h2 "Formulated for Potency. Designed for Absorption. Backed by Science." at bounding box center [491, 204] width 403 height 50
